Goal: Task Accomplishment & Management: Manage account settings

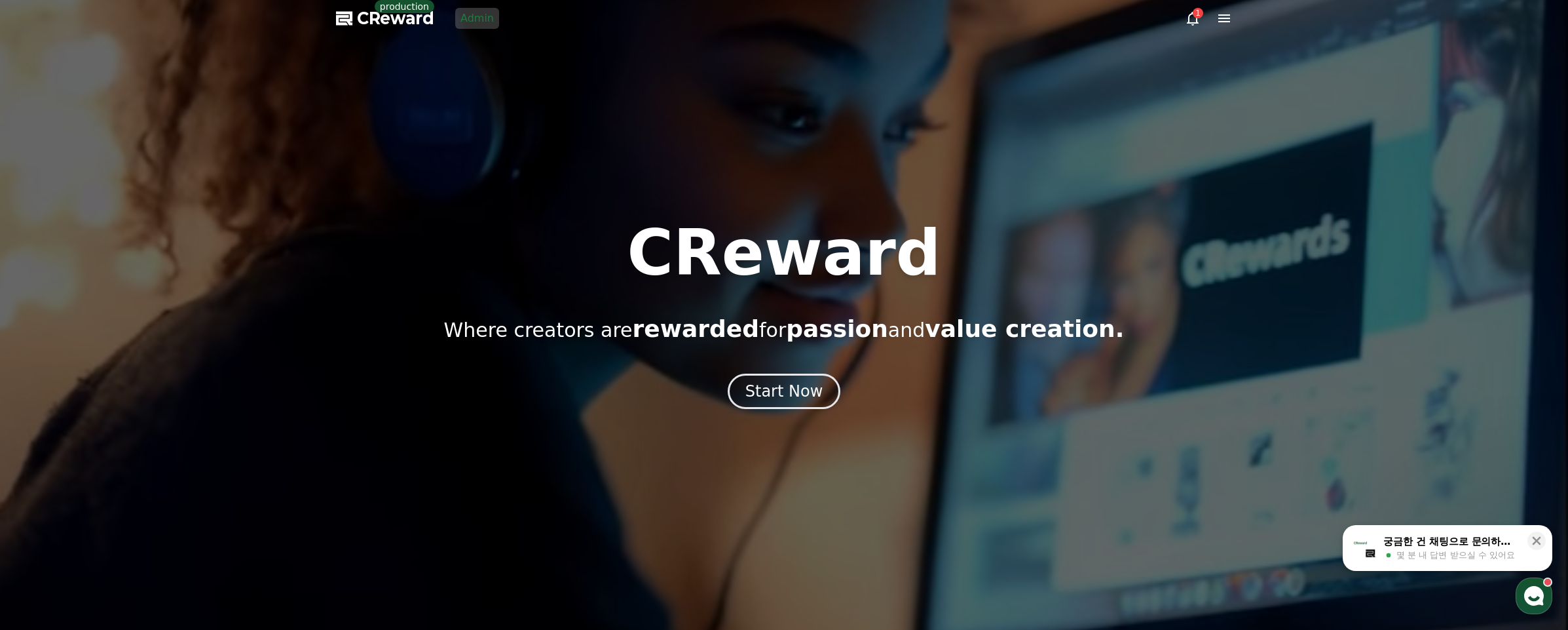
click at [471, 28] on link "Admin" at bounding box center [477, 18] width 44 height 21
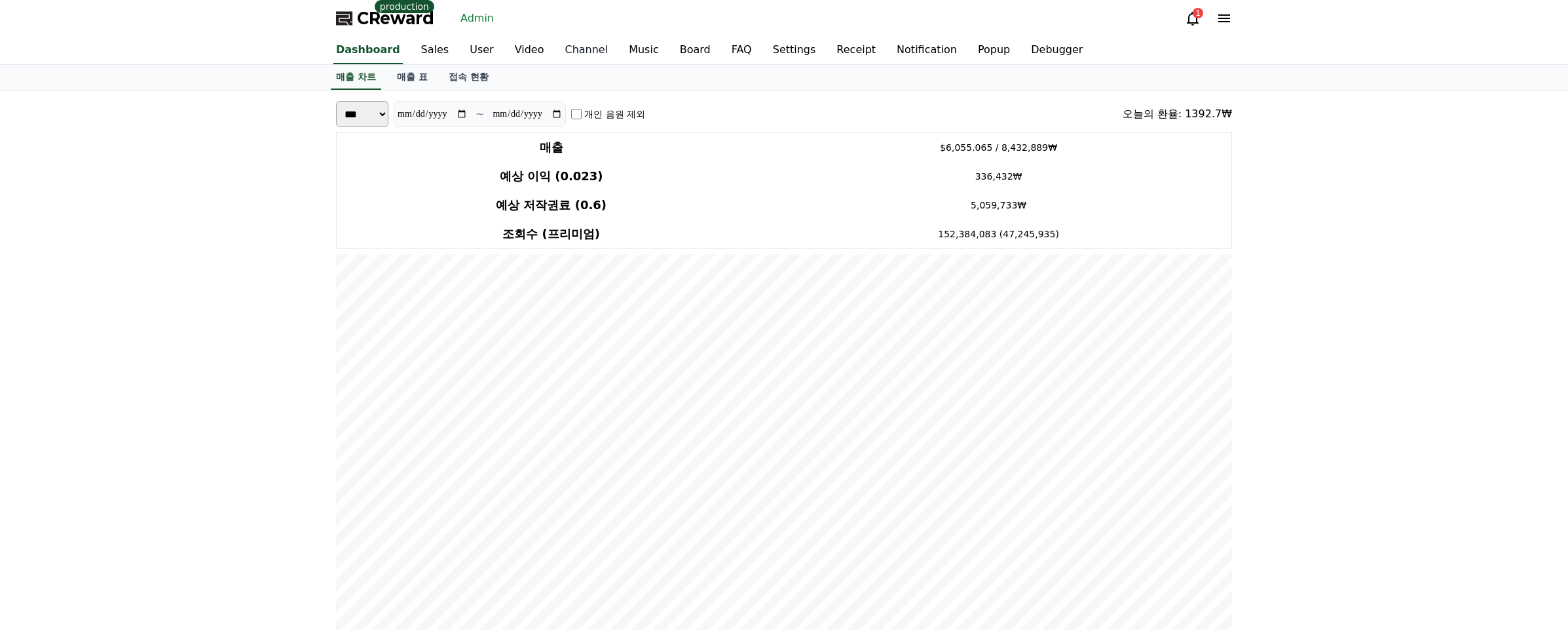
click at [575, 53] on link "Channel" at bounding box center [586, 51] width 64 height 27
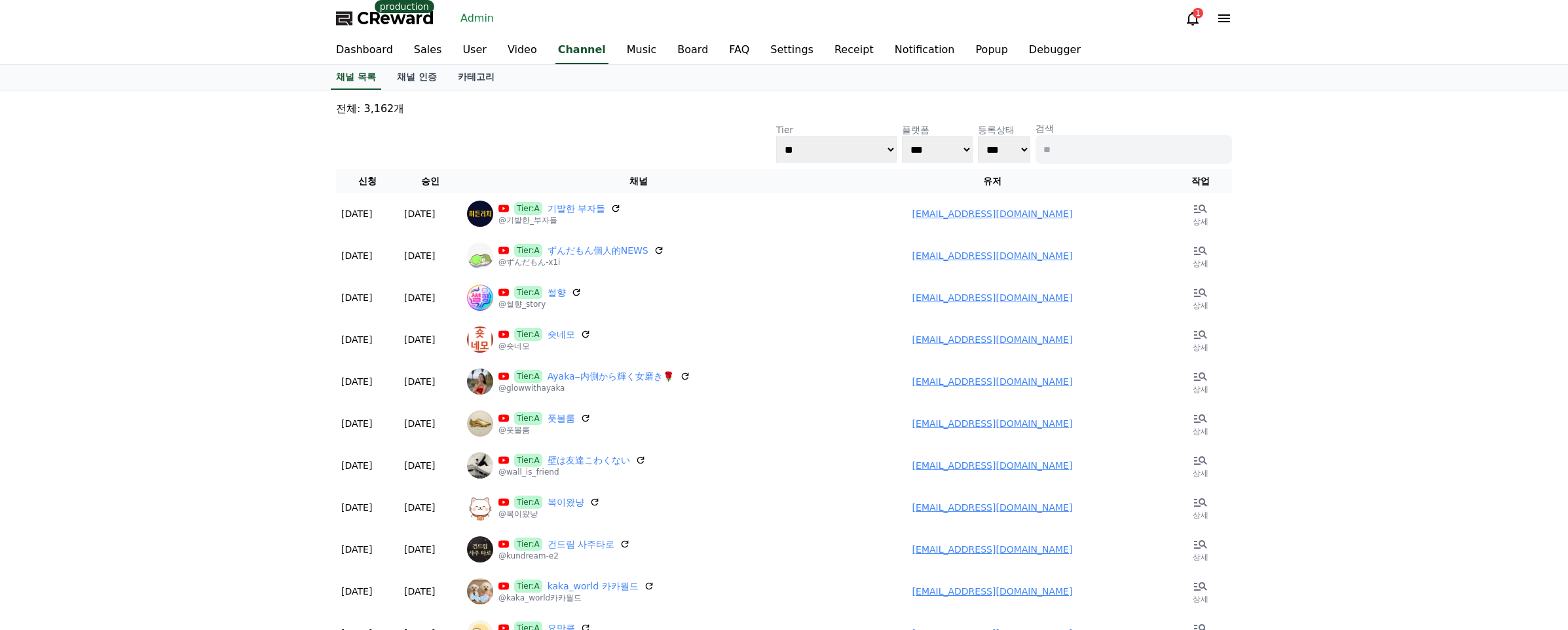
click at [593, 151] on div "**********" at bounding box center [783, 143] width 896 height 42
click at [607, 128] on div "**********" at bounding box center [783, 143] width 896 height 42
click at [545, 125] on div "**********" at bounding box center [783, 143] width 896 height 42
click at [651, 116] on p "전체: 3,162개" at bounding box center [783, 108] width 896 height 15
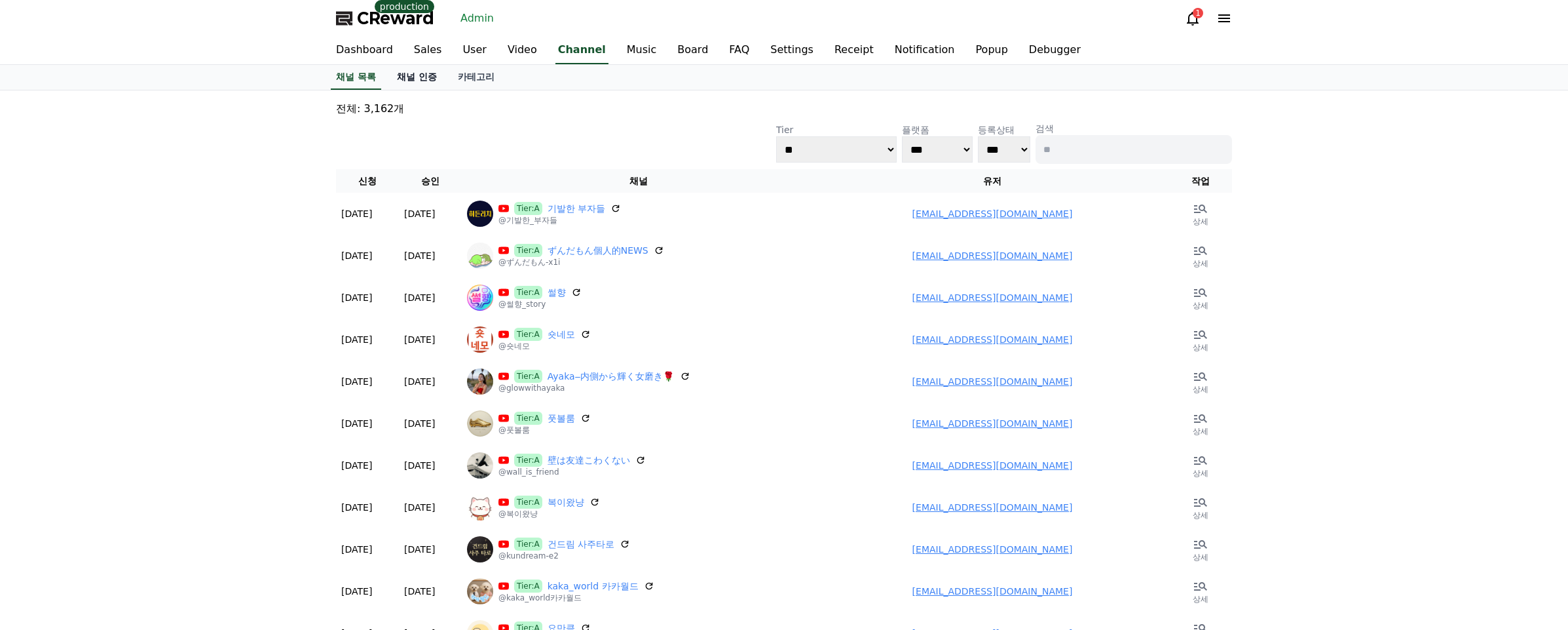
click at [415, 76] on link "채널 인증" at bounding box center [417, 78] width 61 height 25
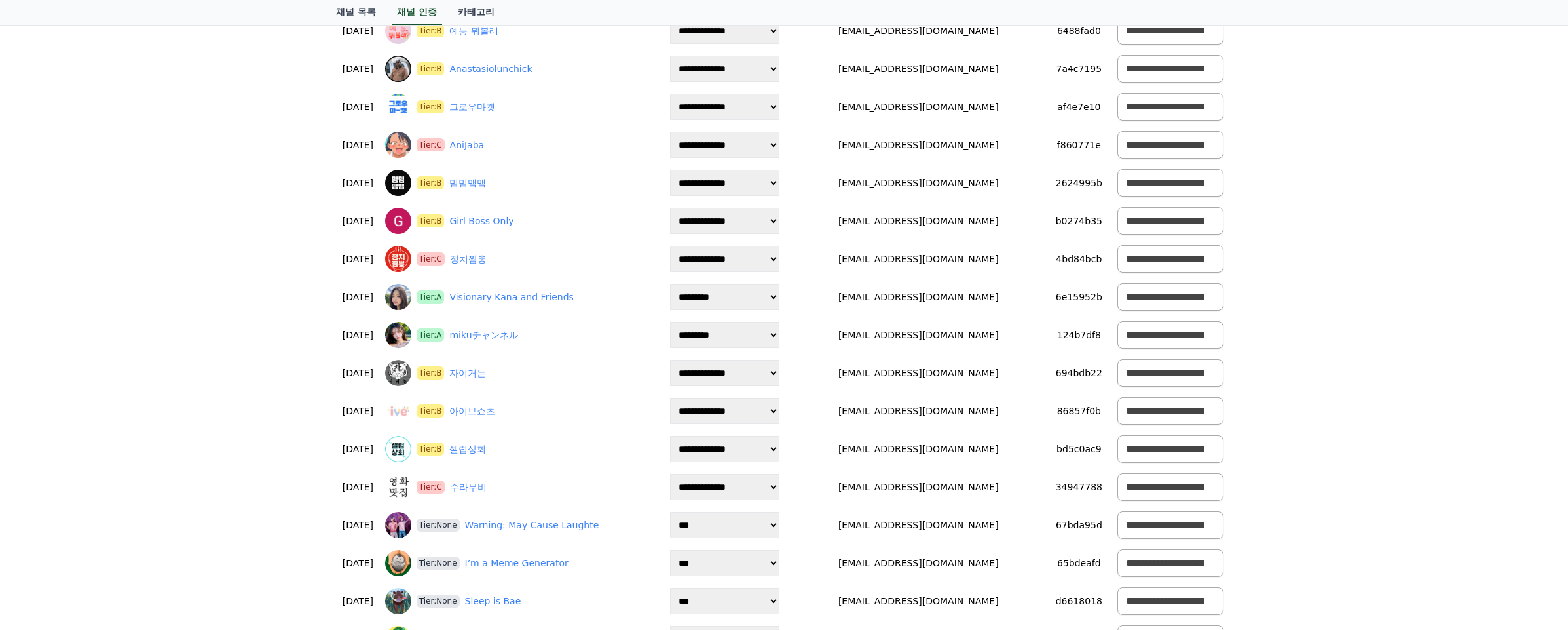
scroll to position [935, 0]
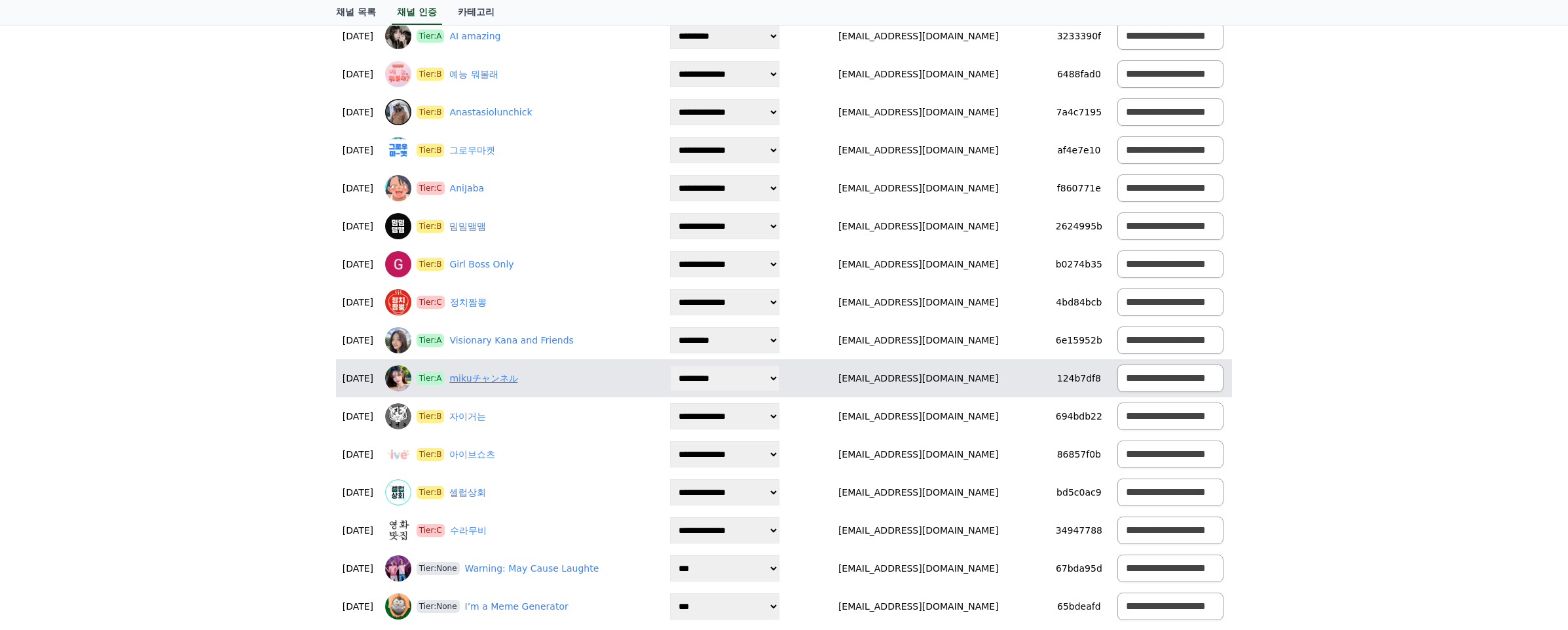
click at [513, 378] on link "mikuチャンネル" at bounding box center [484, 378] width 69 height 14
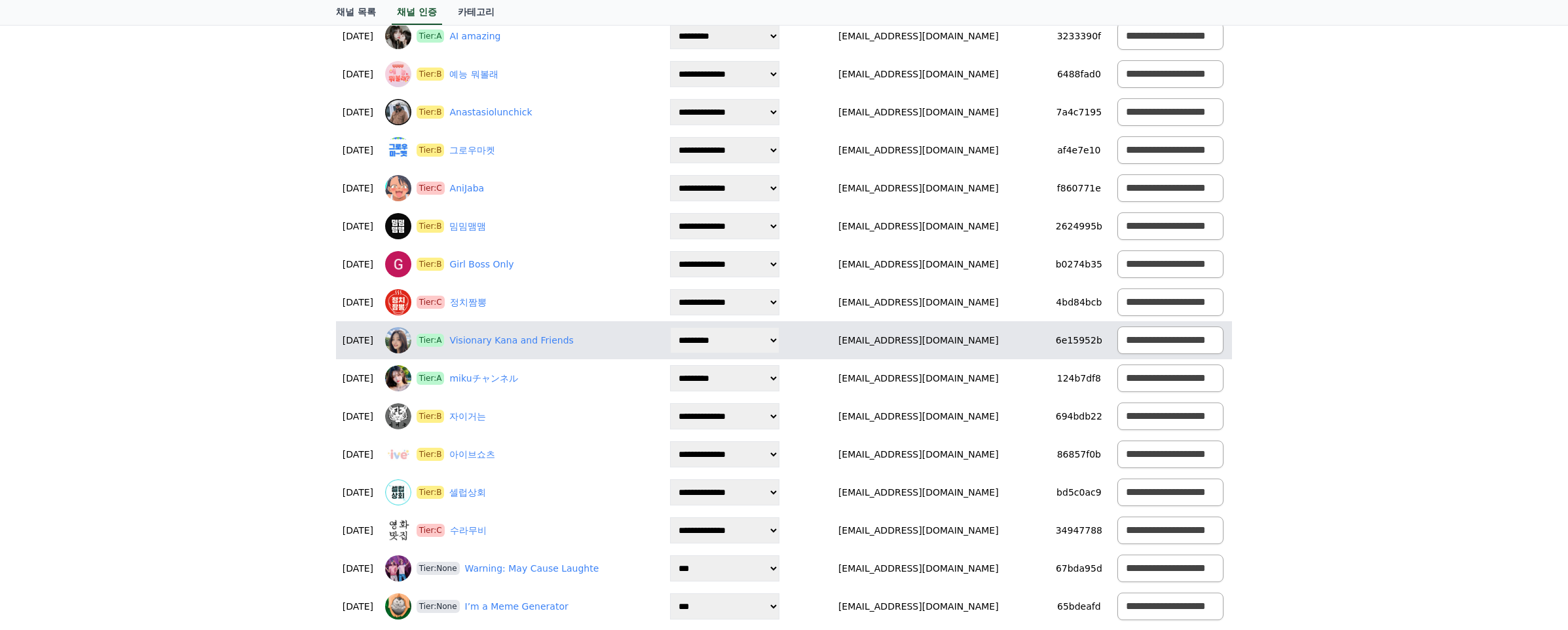
click at [650, 334] on div "Tier:A Visionary Kana and Friends" at bounding box center [521, 339] width 272 height 26
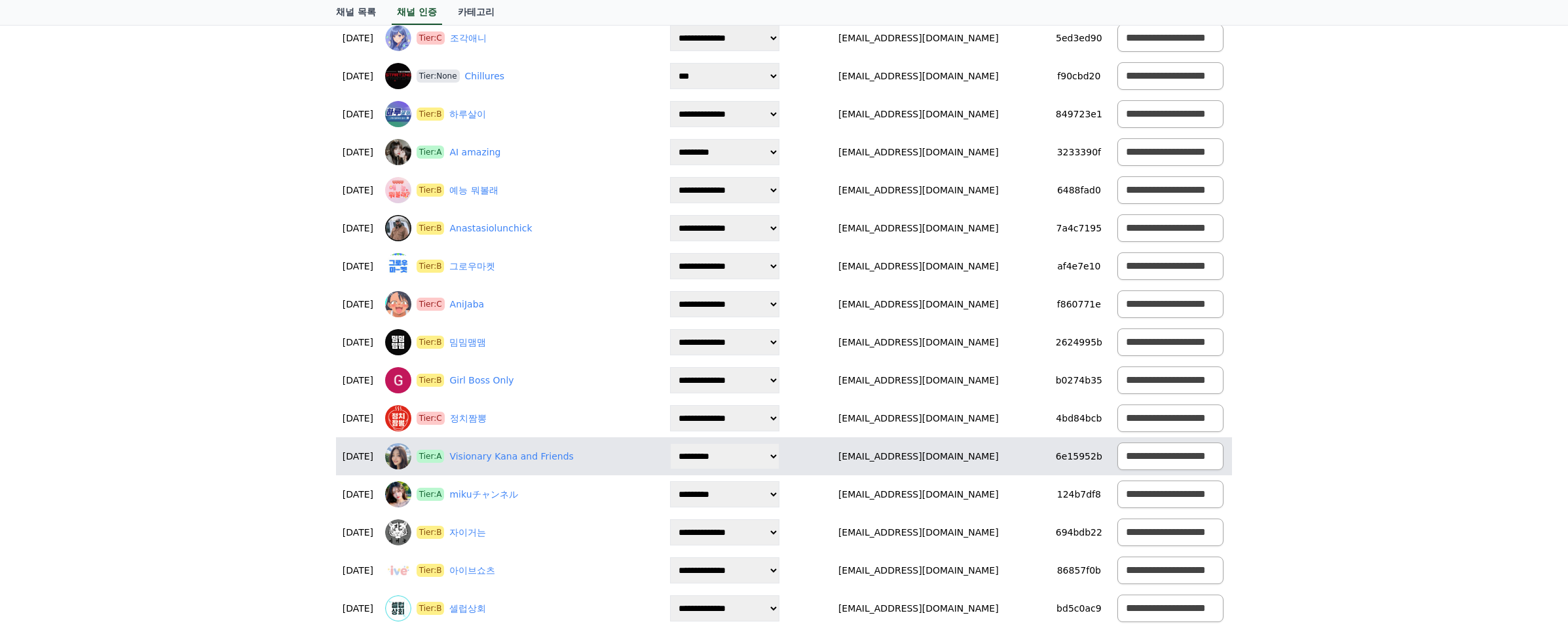
scroll to position [811, 0]
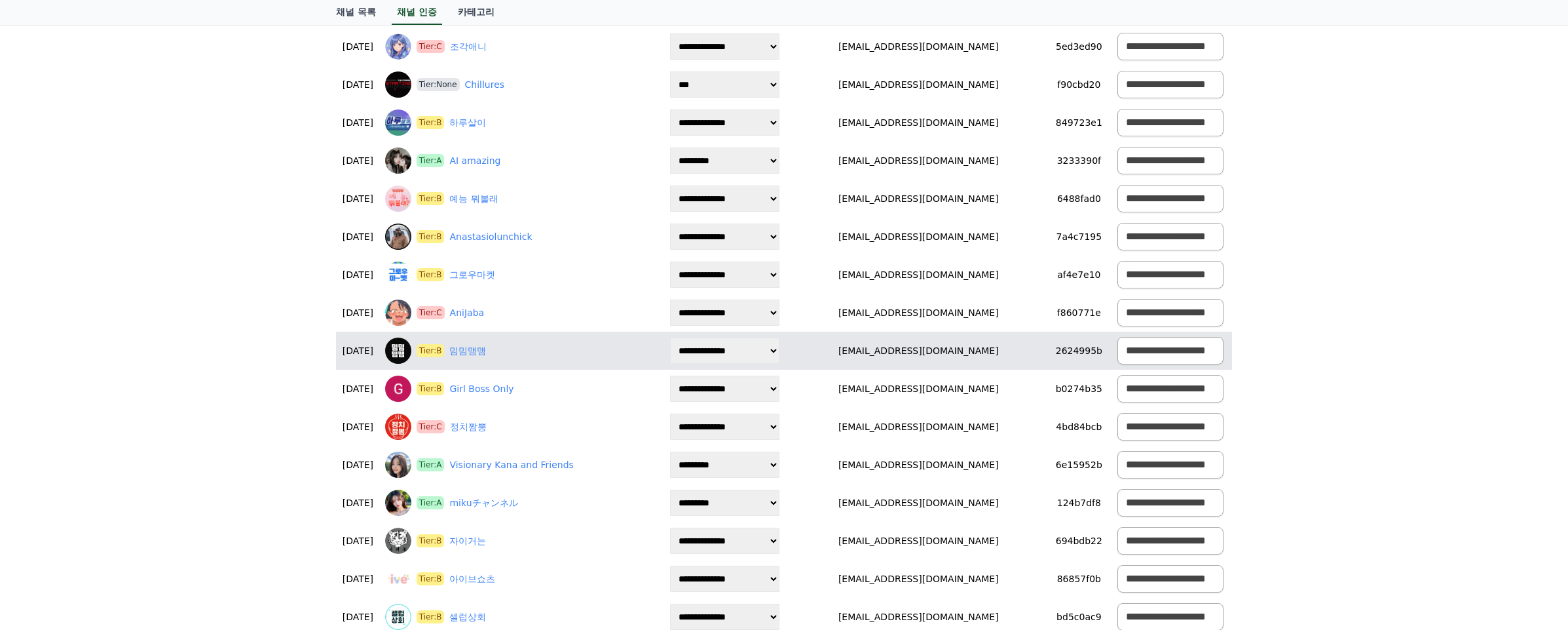
click at [598, 349] on div "Tier:B 밈밈맴맴" at bounding box center [521, 350] width 272 height 26
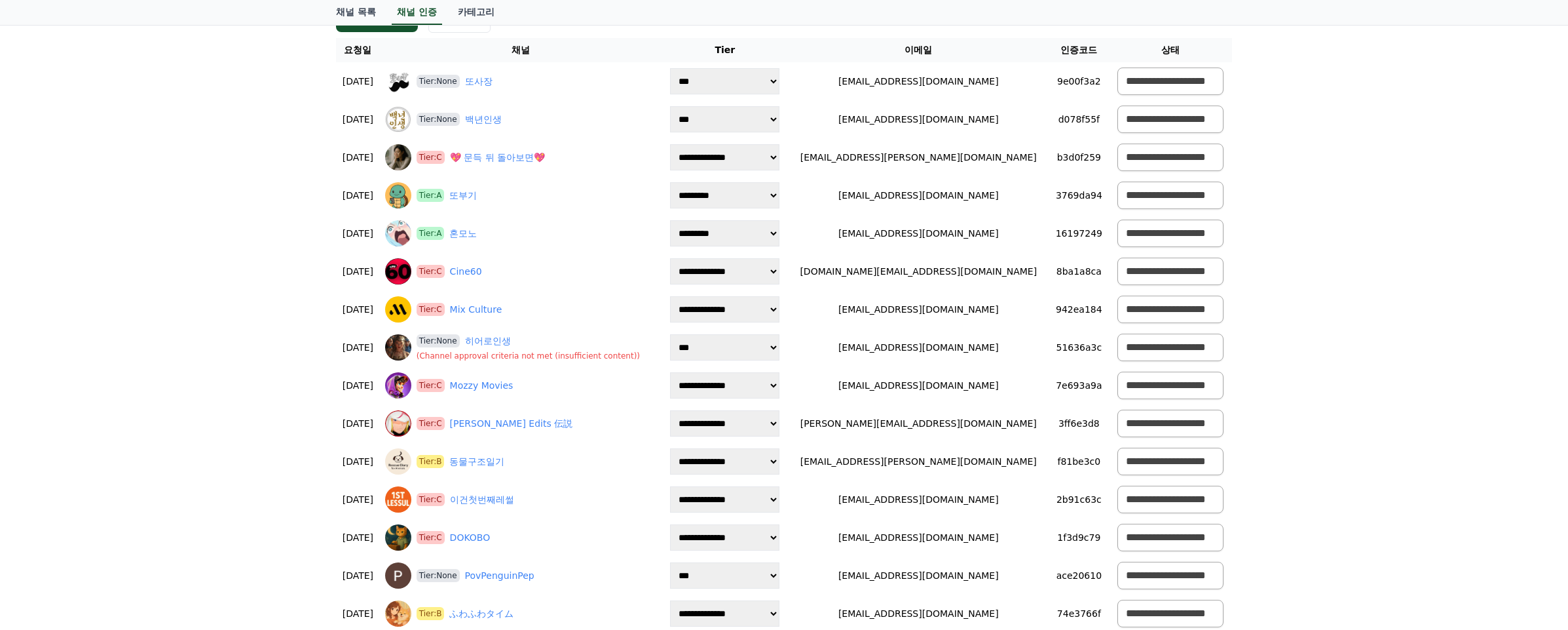
scroll to position [75, 0]
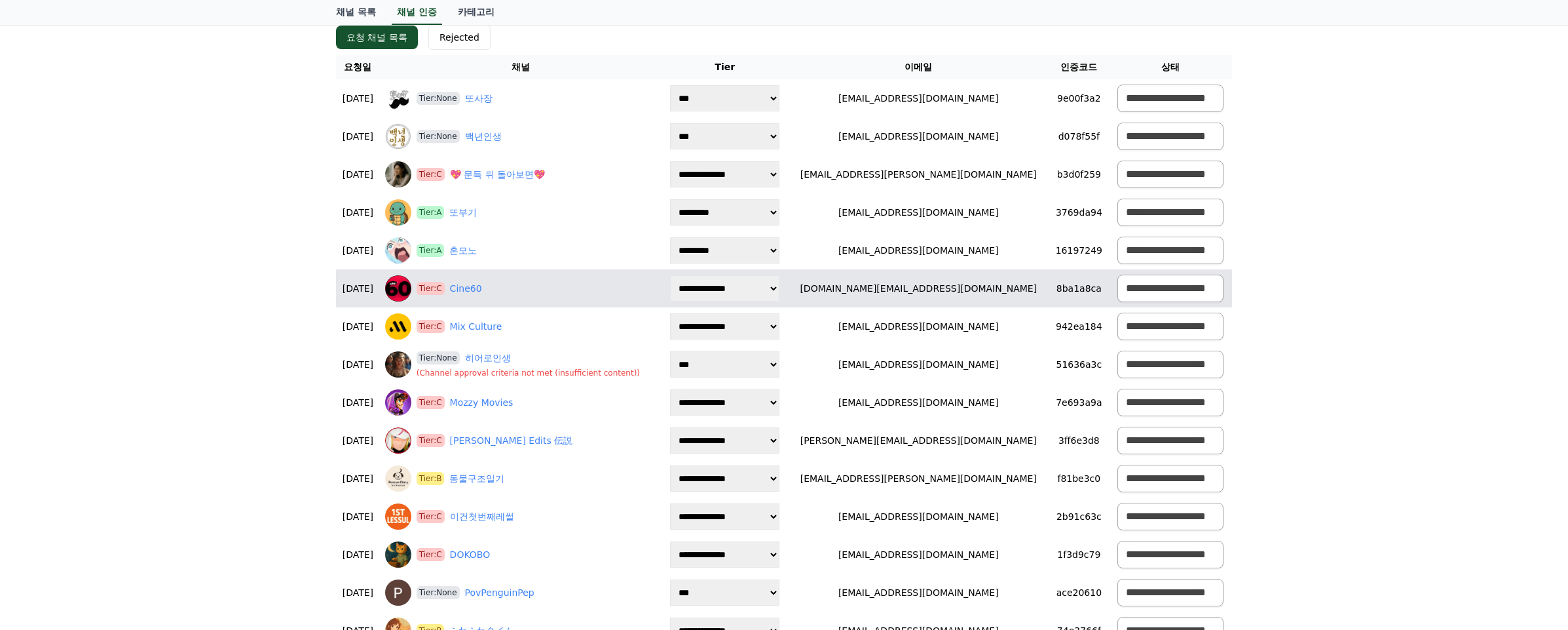
click at [638, 288] on div "Tier:C Cine60" at bounding box center [521, 288] width 272 height 26
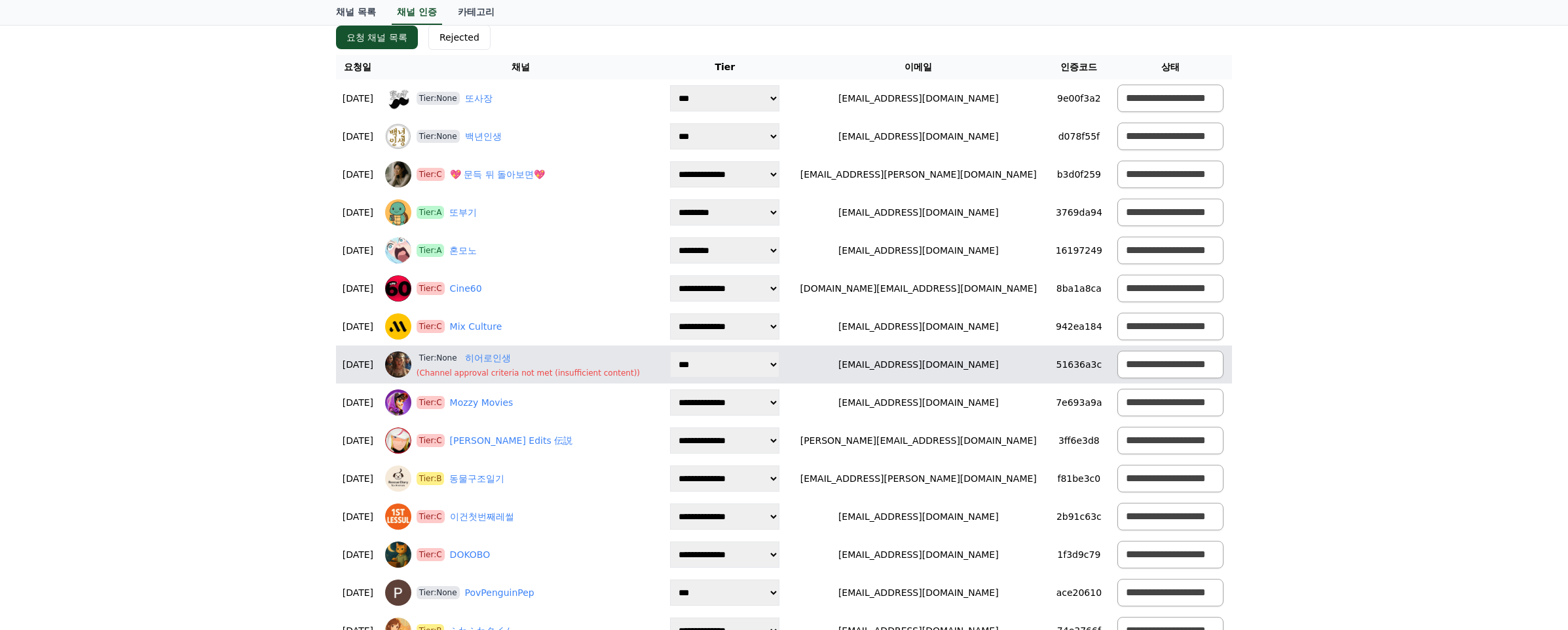
click at [521, 375] on p "( Channel approval criteria not met (insufficient content) )" at bounding box center [529, 373] width 224 height 11
drag, startPoint x: 606, startPoint y: 375, endPoint x: 613, endPoint y: 376, distance: 7.1
click at [606, 375] on p "( Channel approval criteria not met (insufficient content) )" at bounding box center [529, 373] width 224 height 11
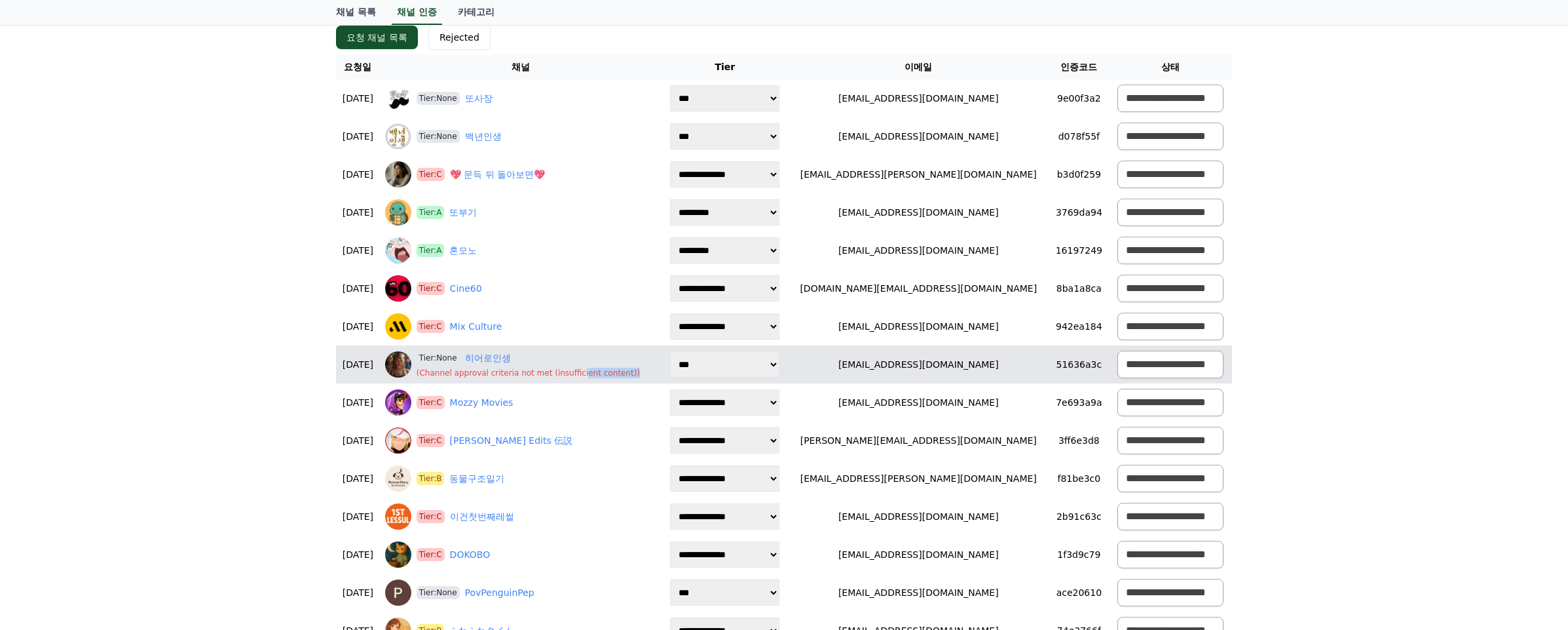
click at [637, 372] on p "( Channel approval criteria not met (insufficient content) )" at bounding box center [529, 373] width 224 height 11
click at [549, 370] on p "( Channel approval criteria not met (insufficient content) )" at bounding box center [529, 373] width 224 height 11
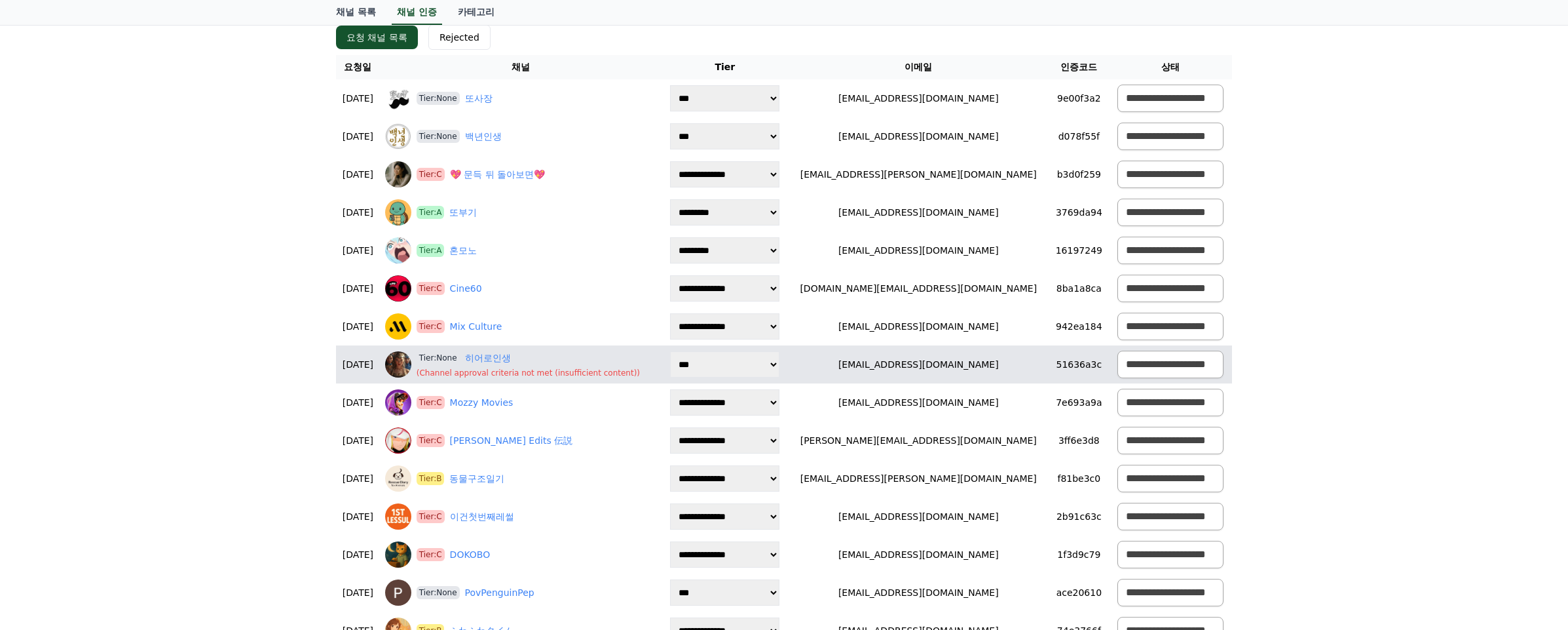
click at [577, 372] on p "( Channel approval criteria not met (insufficient content) )" at bounding box center [529, 373] width 224 height 11
click at [638, 371] on p "( Channel approval criteria not met (insufficient content) )" at bounding box center [529, 373] width 224 height 11
click at [625, 376] on p "( Channel approval criteria not met (insufficient content) )" at bounding box center [529, 373] width 224 height 11
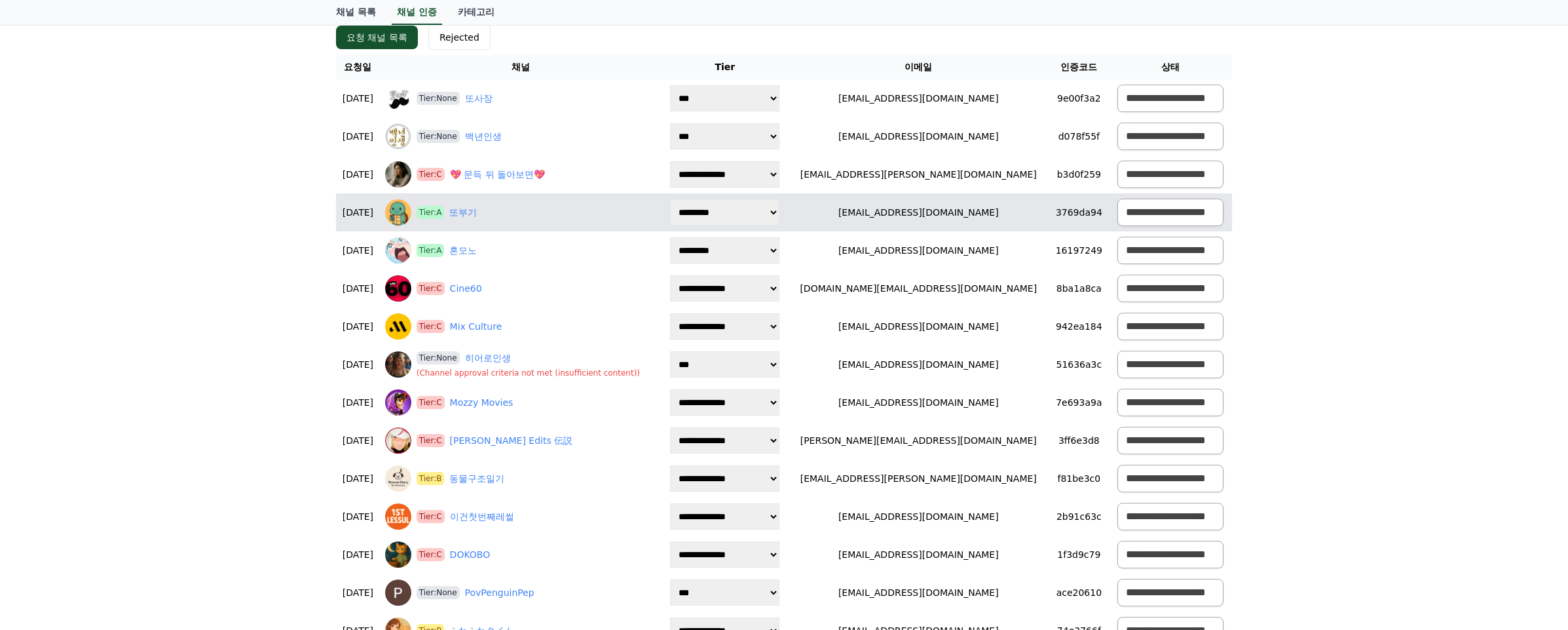
scroll to position [0, 0]
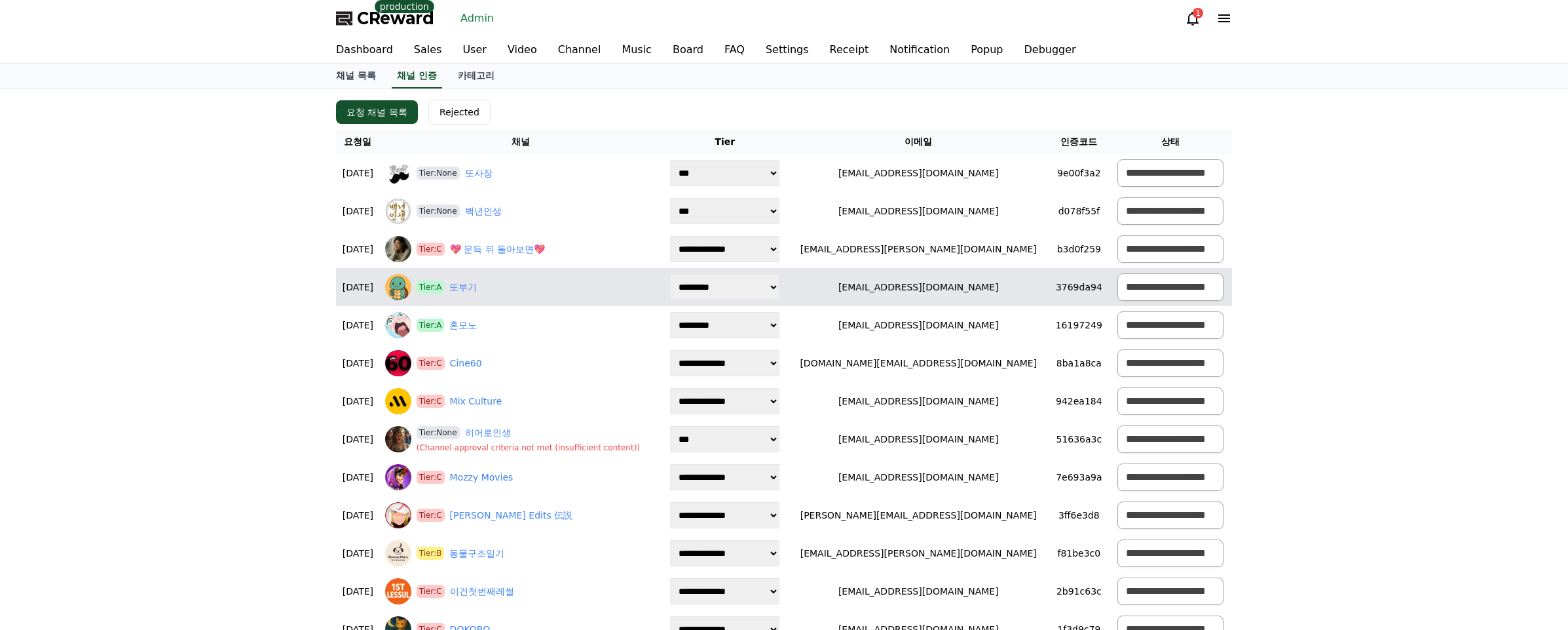
scroll to position [487, 0]
